Goal: Check status

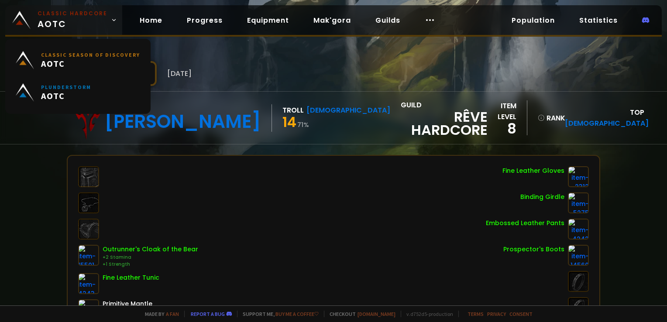
click at [73, 14] on small "Classic Hardcore" at bounding box center [73, 14] width 70 height 8
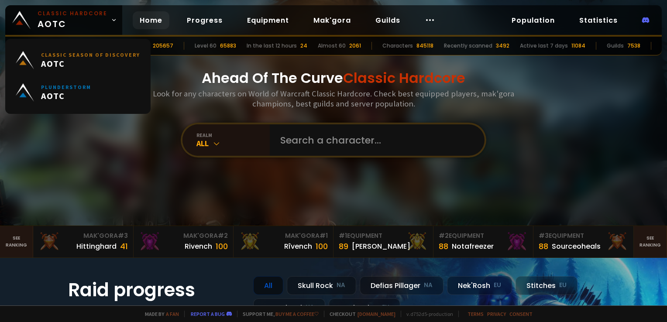
click at [267, 158] on div "realm All" at bounding box center [334, 140] width 306 height 35
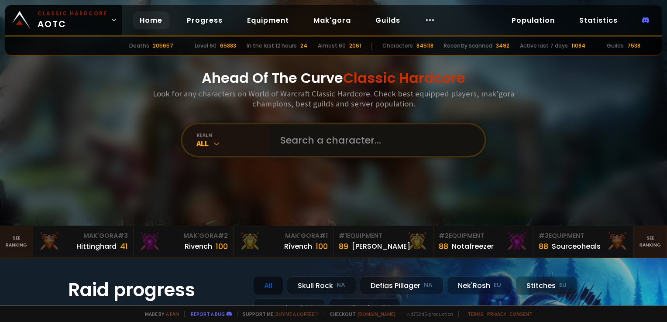
click at [278, 142] on input "text" at bounding box center [374, 139] width 199 height 31
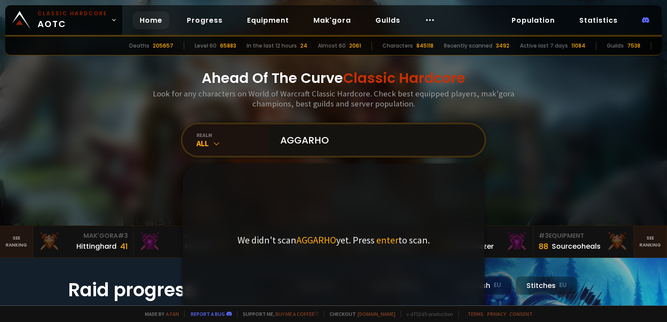
type input "AGGARHOF"
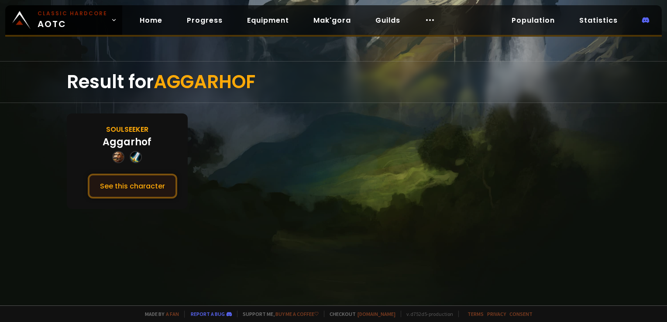
click at [162, 188] on button "See this character" at bounding box center [133, 186] width 90 height 25
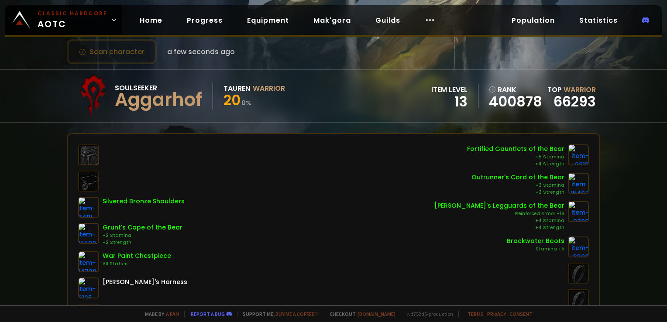
scroll to position [87, 0]
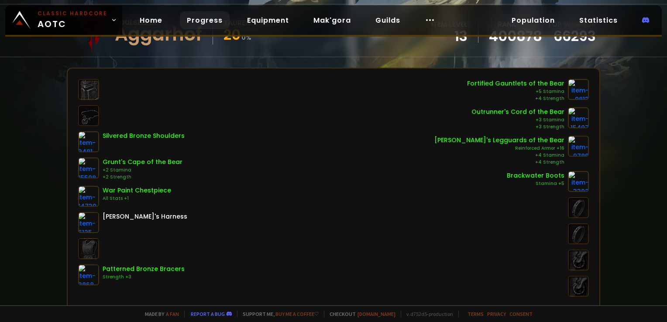
drag, startPoint x: 203, startPoint y: 14, endPoint x: 210, endPoint y: 14, distance: 6.6
click at [204, 14] on link "Progress" at bounding box center [205, 20] width 50 height 18
